Goal: Task Accomplishment & Management: Manage account settings

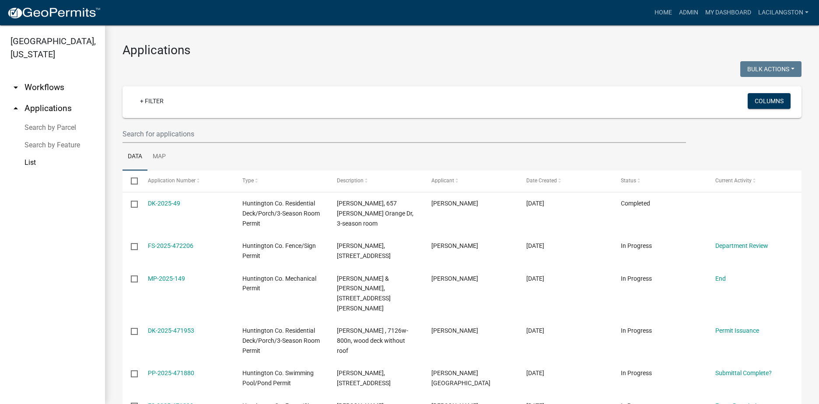
click at [60, 13] on img at bounding box center [54, 13] width 94 height 13
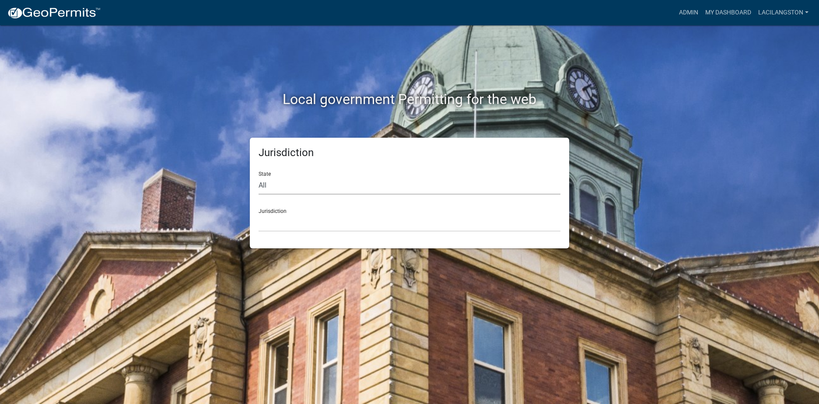
click at [283, 189] on select "All [US_STATE] [US_STATE] [US_STATE] [US_STATE] [US_STATE] [US_STATE] [US_STATE…" at bounding box center [410, 186] width 302 height 18
select select "[US_STATE]"
click at [259, 177] on select "All [US_STATE] [US_STATE] [US_STATE] [US_STATE] [US_STATE] [US_STATE] [US_STATE…" at bounding box center [410, 186] width 302 height 18
drag, startPoint x: 272, startPoint y: 226, endPoint x: 276, endPoint y: 217, distance: 9.2
click at [272, 226] on select "City of [GEOGRAPHIC_DATA], [US_STATE] City of [GEOGRAPHIC_DATA], [US_STATE] Cit…" at bounding box center [410, 223] width 302 height 18
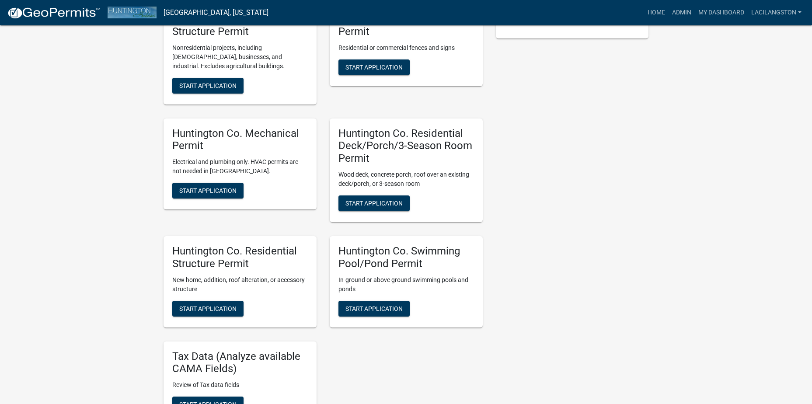
scroll to position [262, 0]
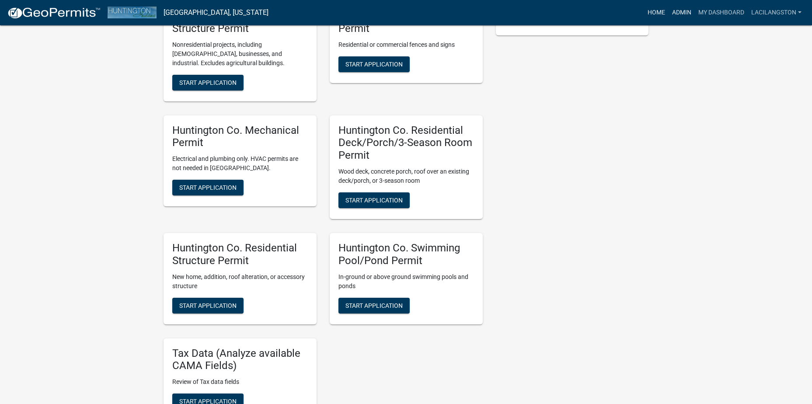
drag, startPoint x: 671, startPoint y: 10, endPoint x: 661, endPoint y: 14, distance: 10.9
click at [671, 10] on link "Admin" at bounding box center [682, 12] width 26 height 17
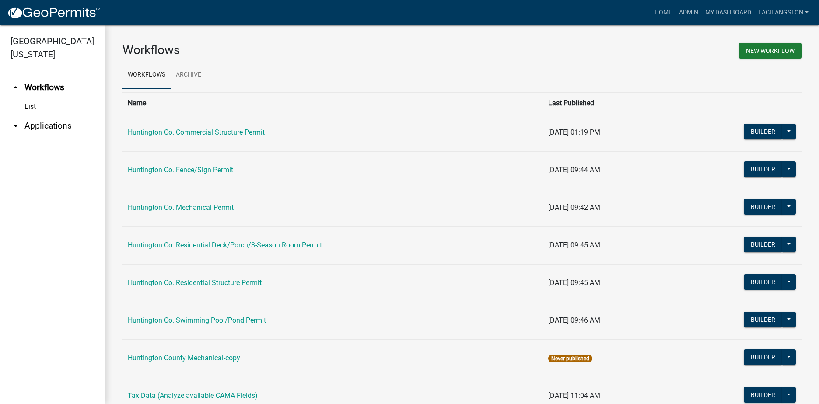
click at [41, 124] on link "arrow_drop_down Applications" at bounding box center [52, 125] width 105 height 21
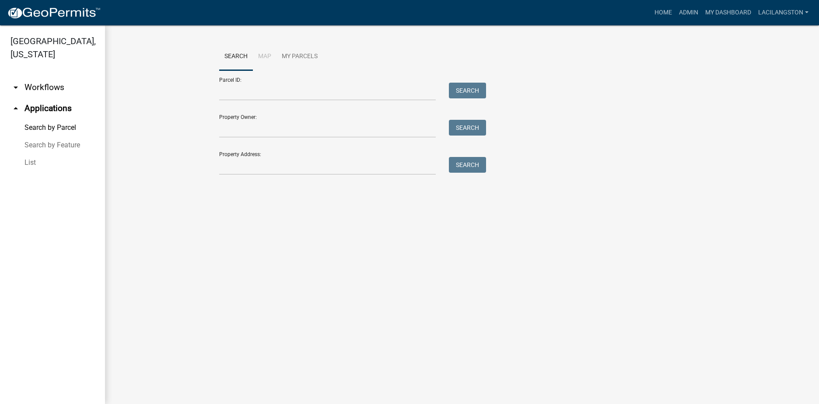
click at [32, 160] on link "List" at bounding box center [52, 162] width 105 height 17
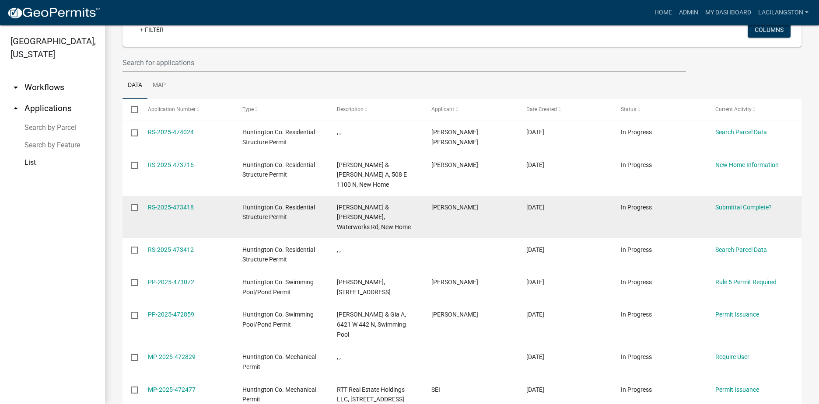
scroll to position [44, 0]
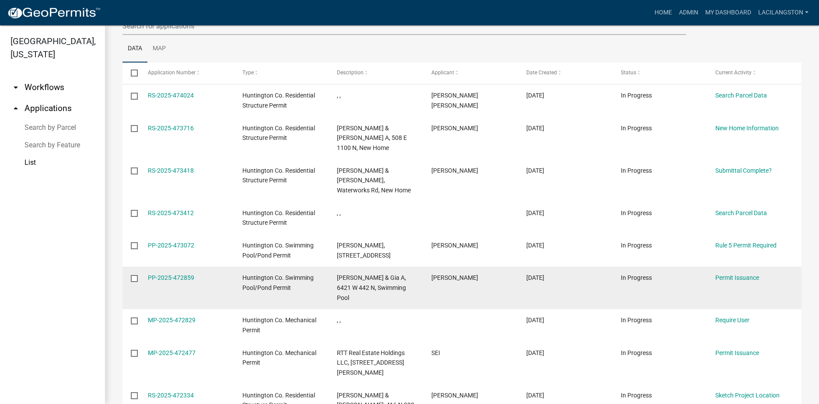
scroll to position [87, 0]
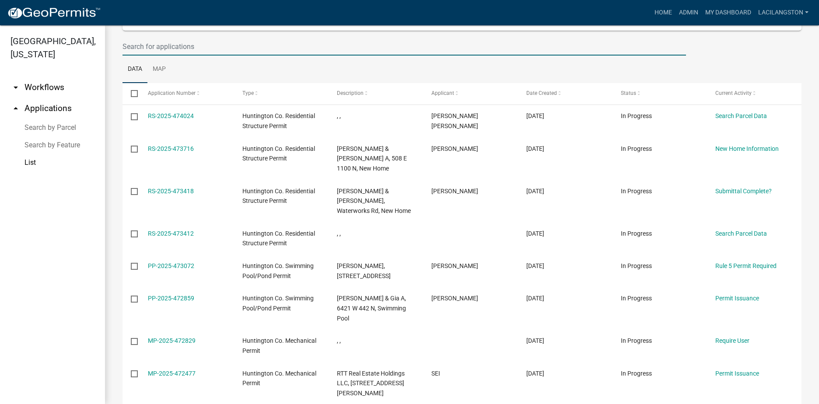
click at [178, 49] on input "text" at bounding box center [403, 47] width 563 height 18
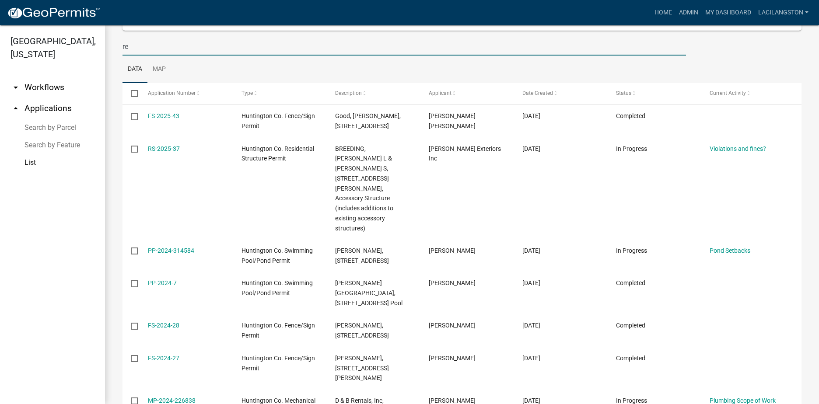
type input "r"
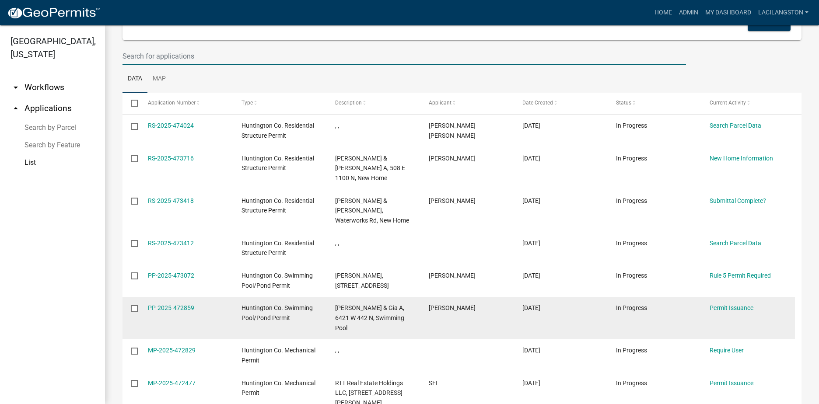
scroll to position [34, 0]
